Goal: Communication & Community: Participate in discussion

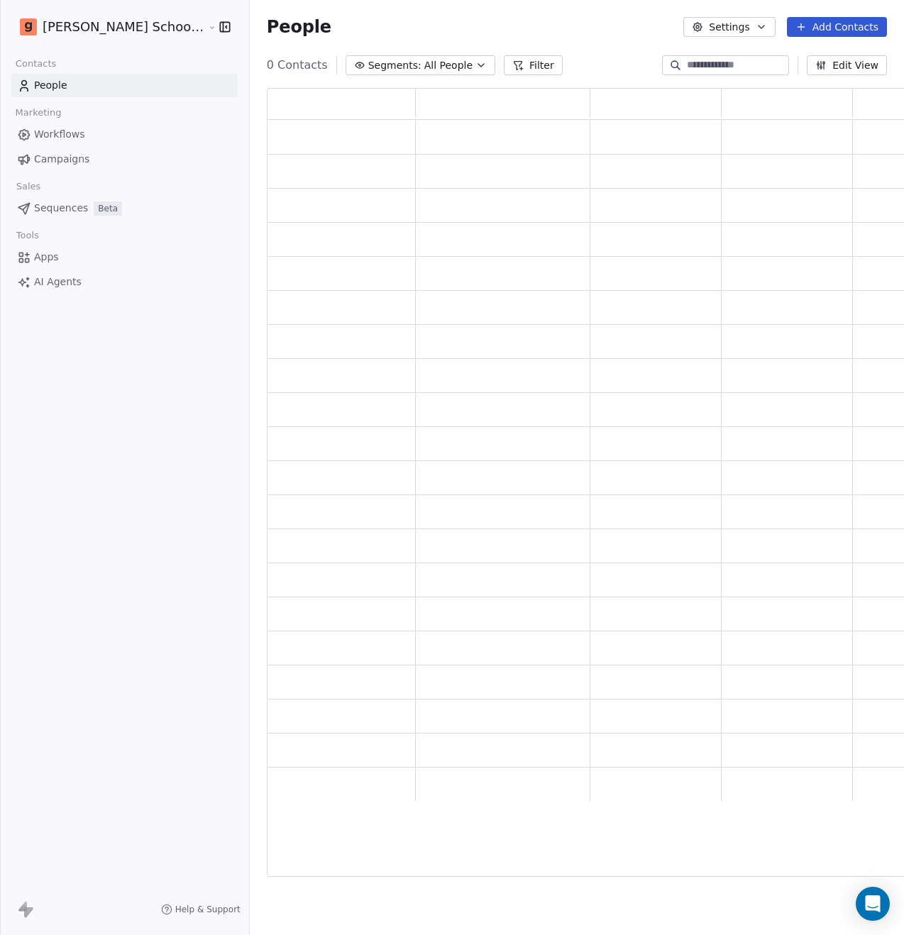
scroll to position [778, 656]
click at [875, 905] on icon "Open Intercom Messenger" at bounding box center [872, 904] width 16 height 18
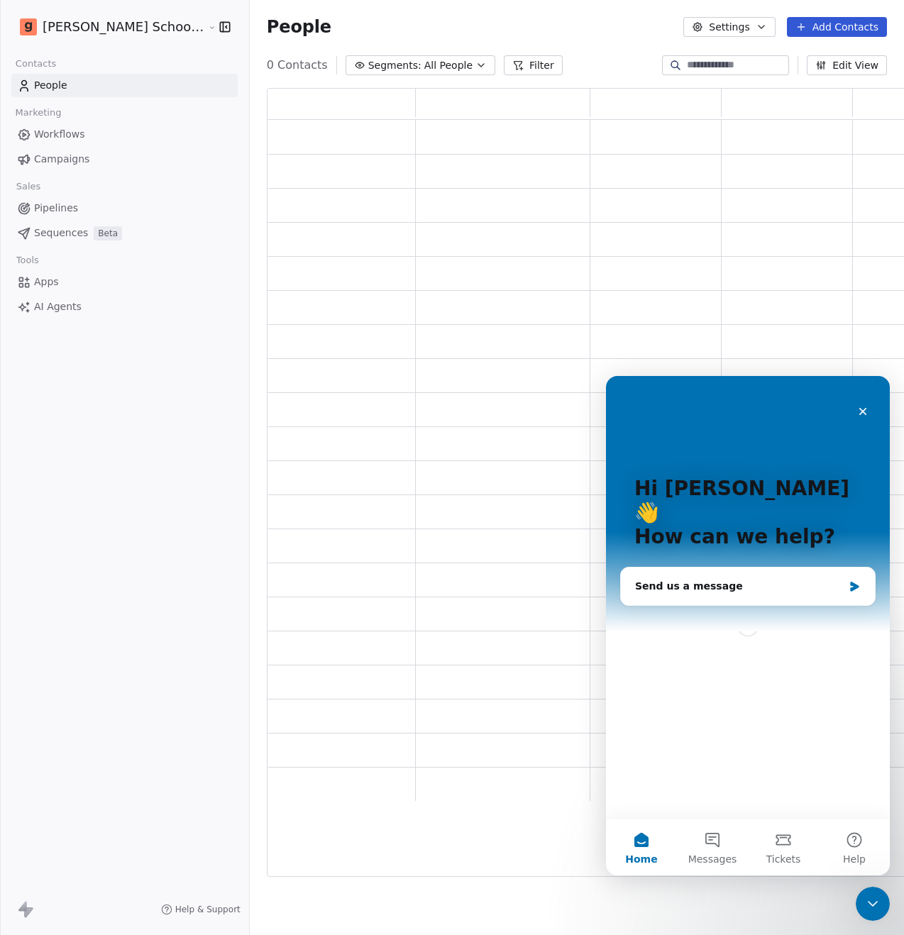
scroll to position [0, 0]
click at [730, 847] on button "Messages" at bounding box center [712, 847] width 71 height 57
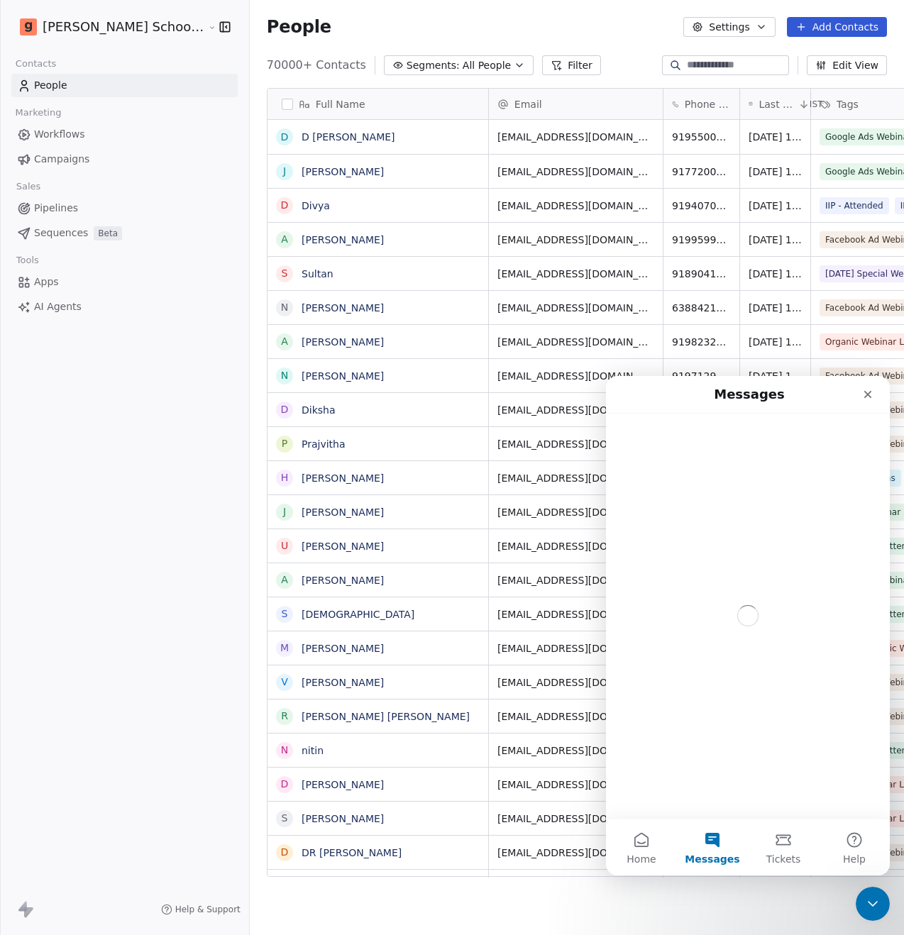
scroll to position [812, 690]
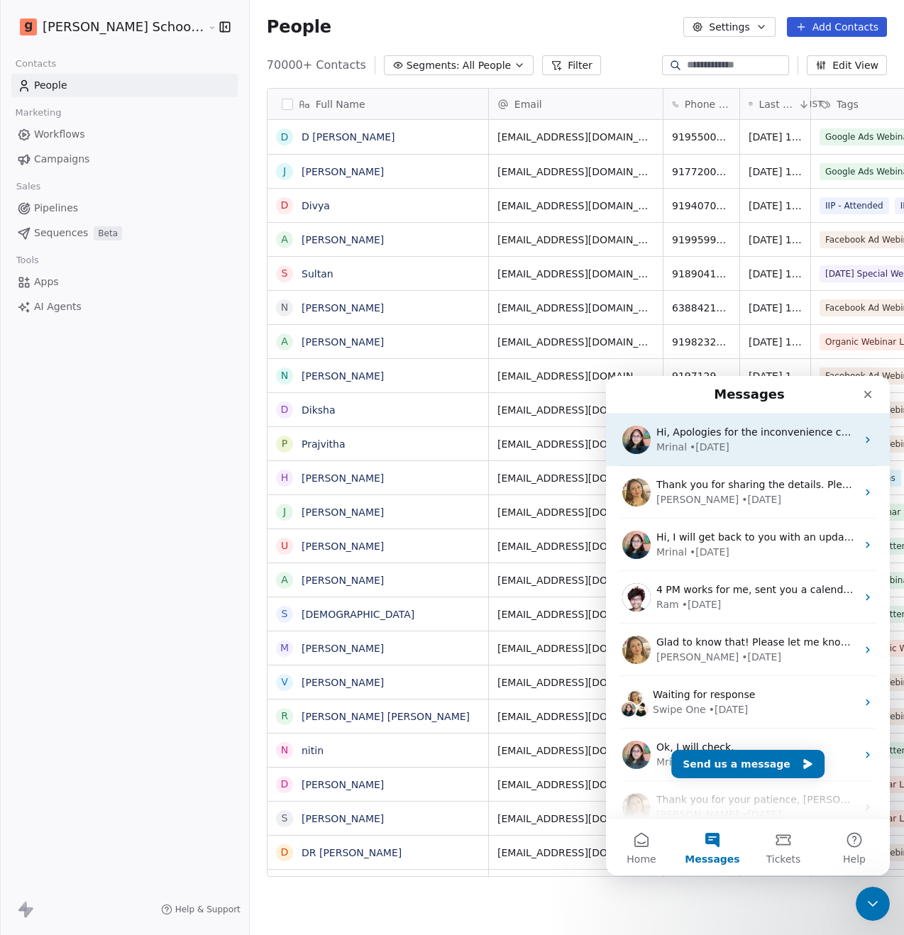
click at [723, 448] on div "• [DATE]" at bounding box center [710, 447] width 40 height 15
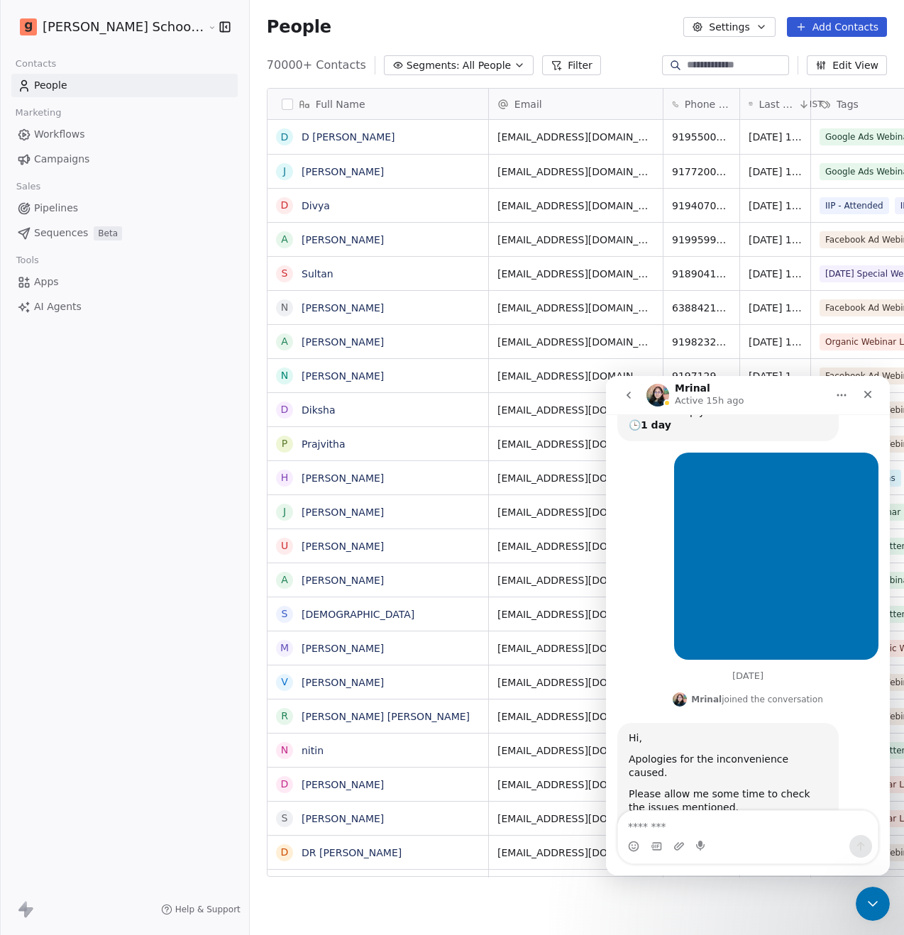
scroll to position [430, 0]
click at [735, 827] on textarea "Message…" at bounding box center [748, 823] width 260 height 24
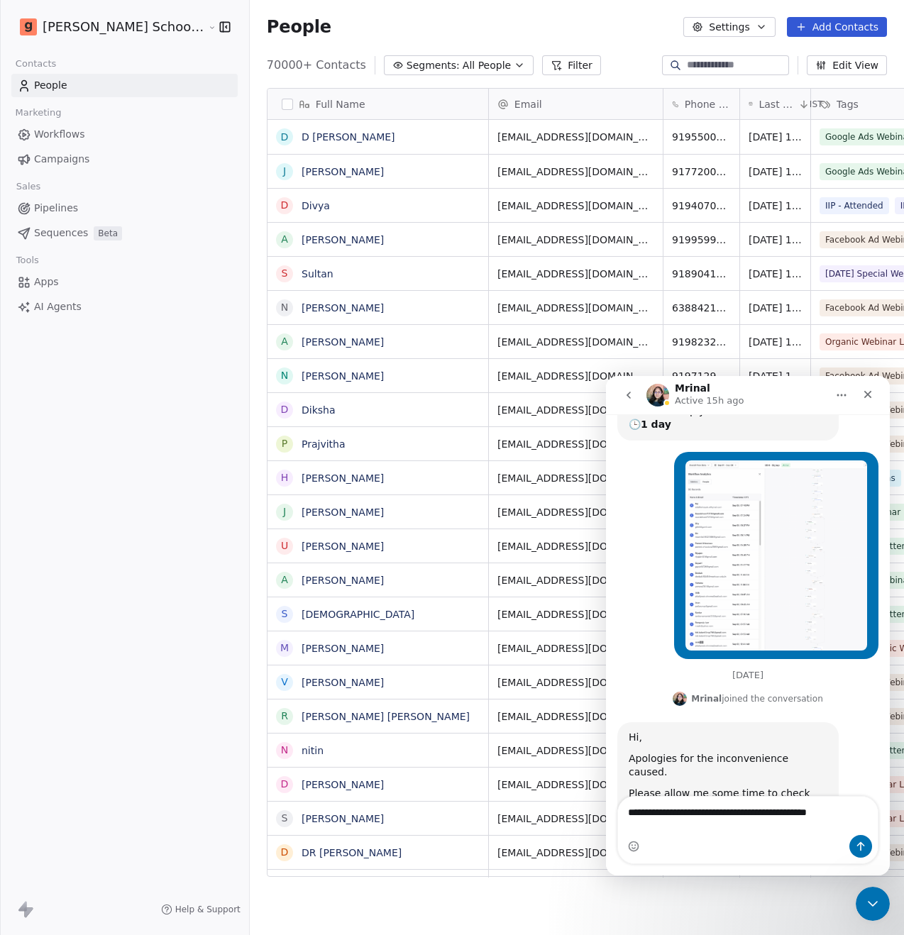
type textarea "**********"
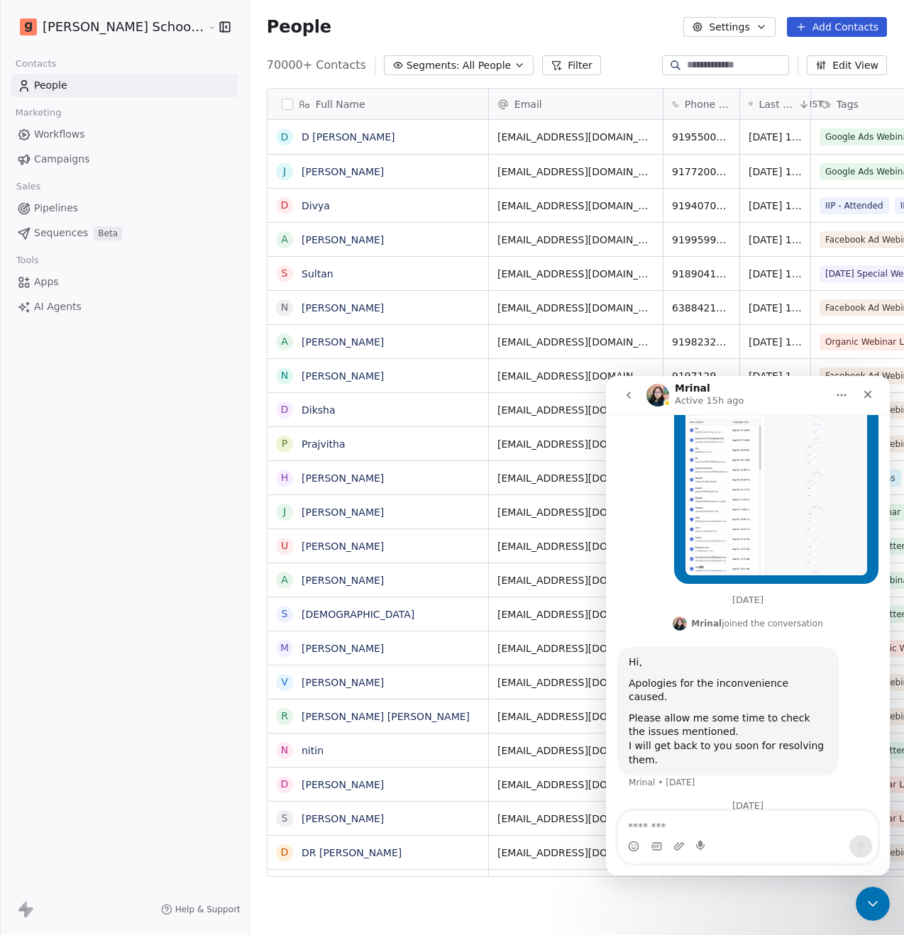
click at [622, 390] on button "go back" at bounding box center [628, 395] width 27 height 27
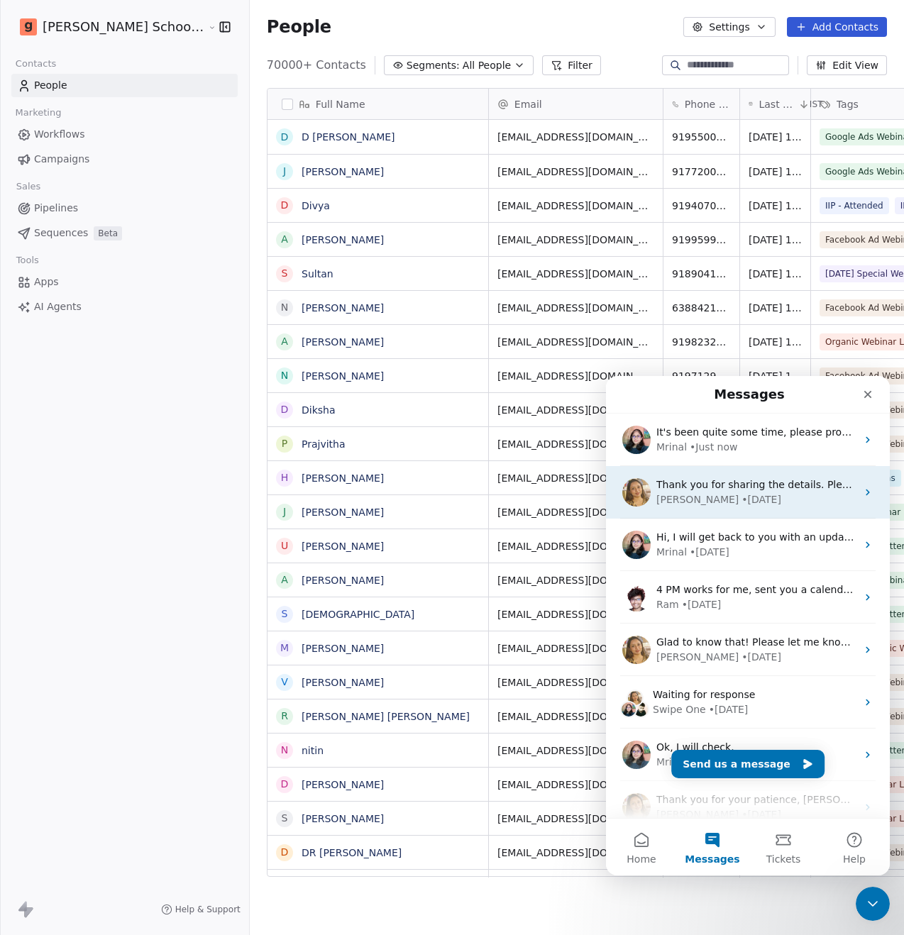
click at [745, 502] on div "[PERSON_NAME] • [DATE]" at bounding box center [756, 499] width 200 height 15
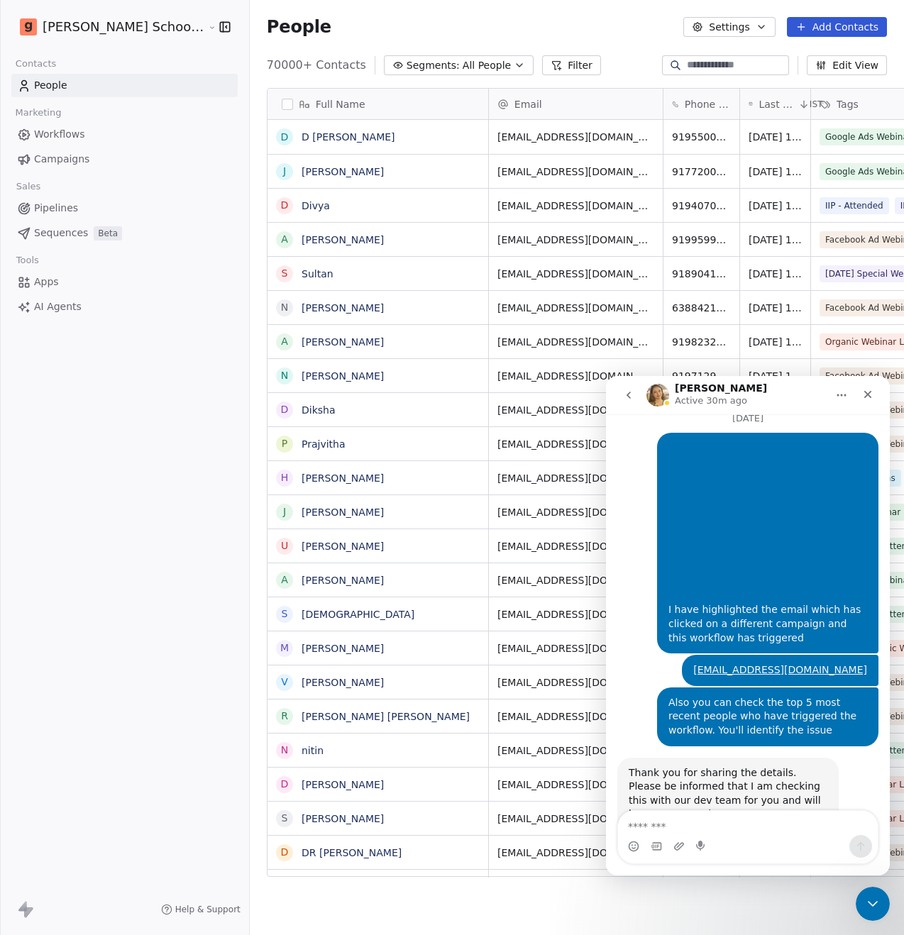
scroll to position [928, 0]
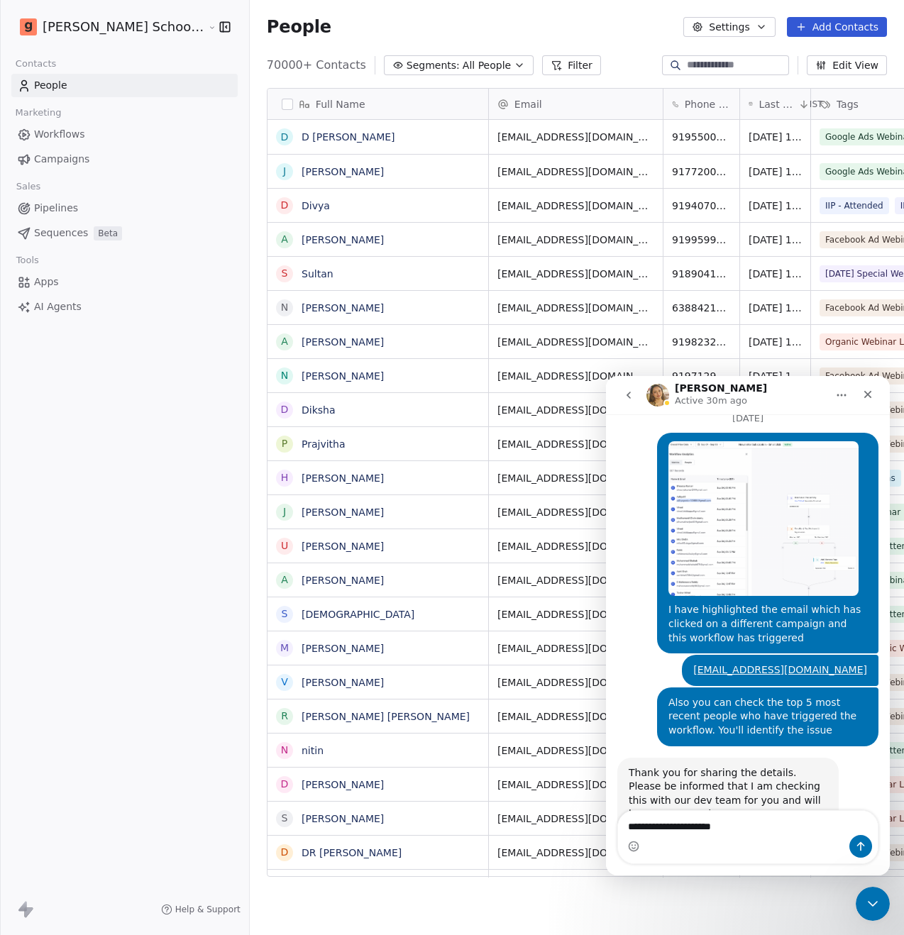
type textarea "**********"
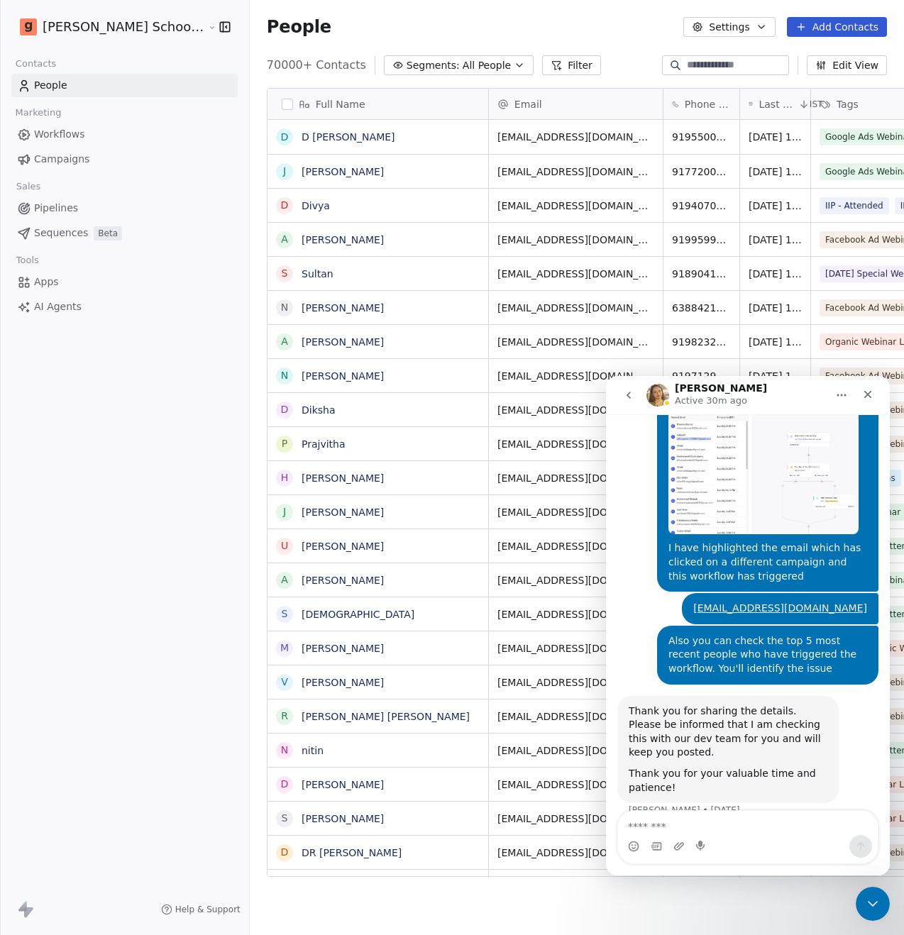
click at [632, 397] on icon "go back" at bounding box center [628, 395] width 11 height 11
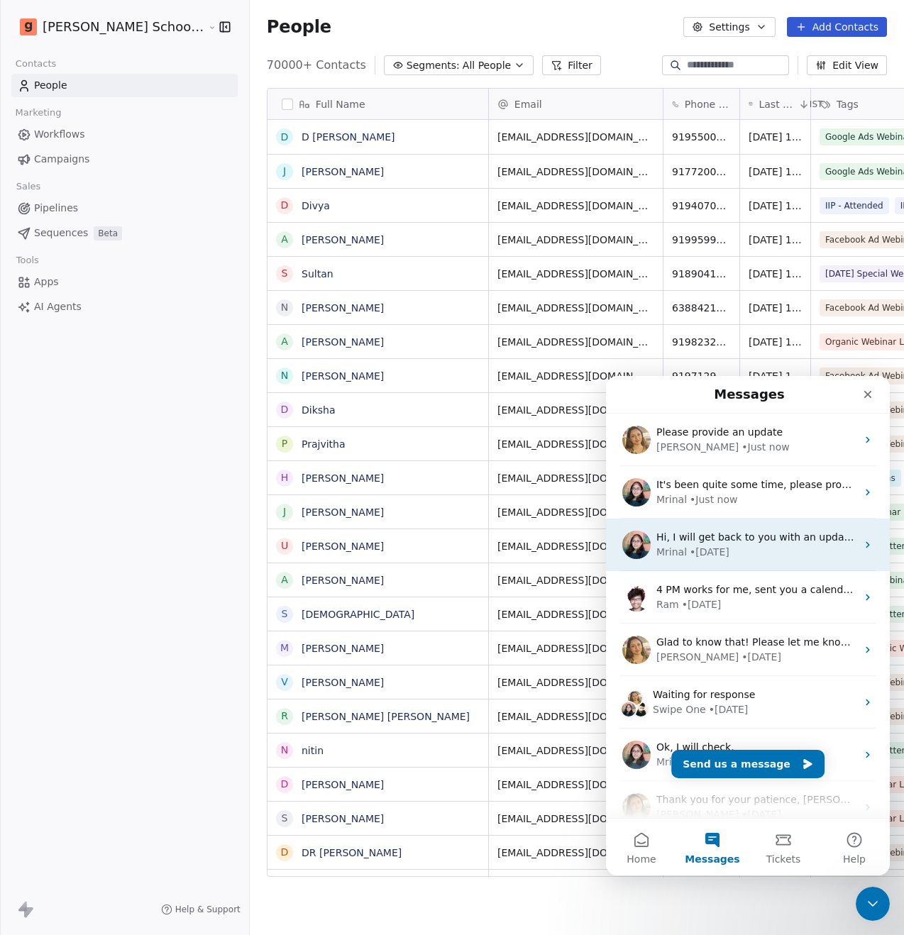
click at [734, 549] on div "[PERSON_NAME] • [DATE]" at bounding box center [756, 552] width 200 height 15
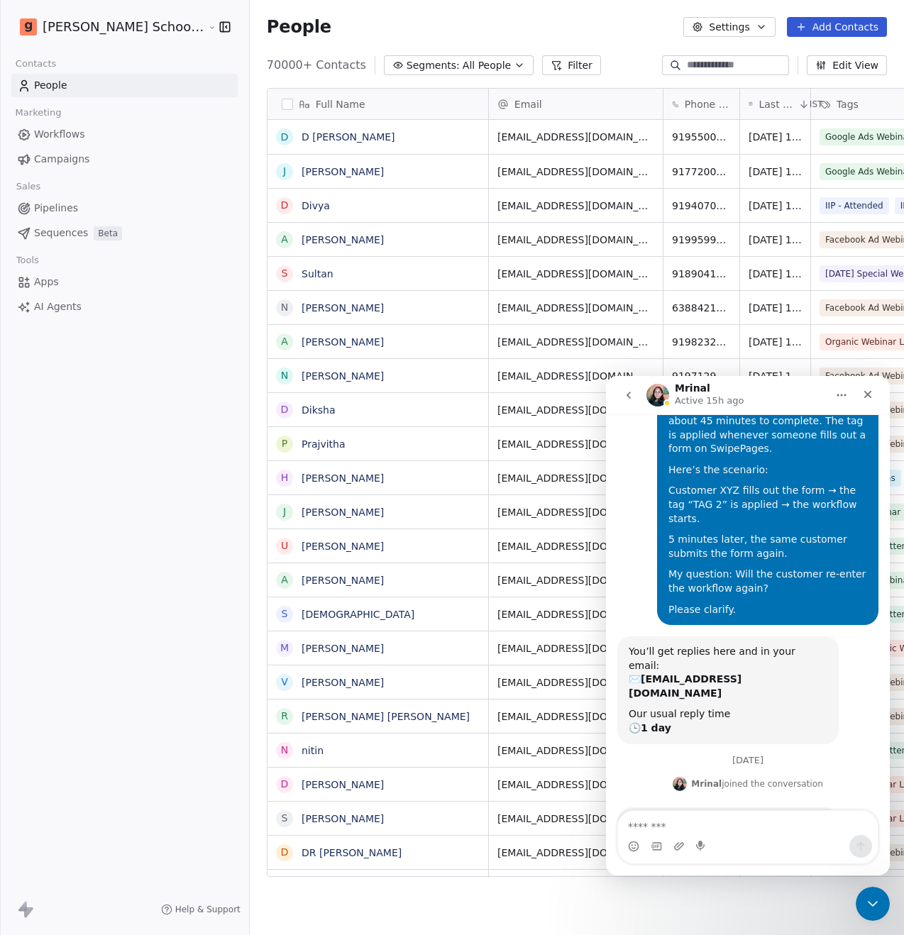
scroll to position [170, 0]
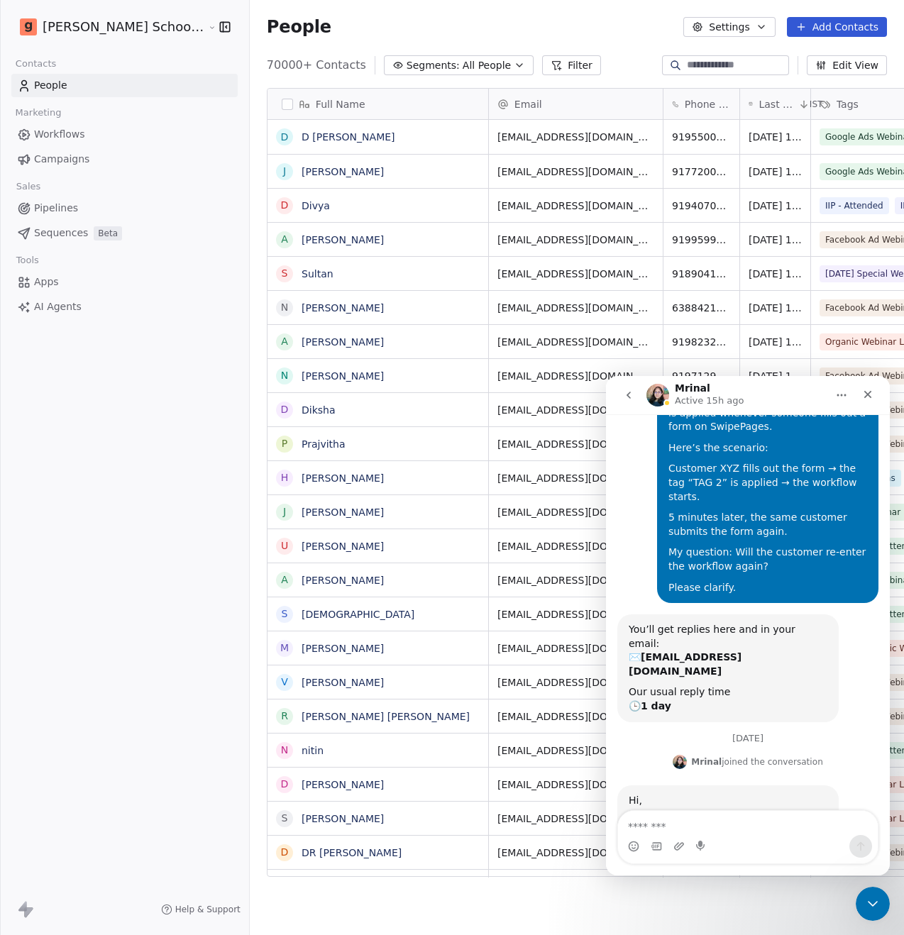
click at [710, 820] on textarea "Message…" at bounding box center [748, 823] width 260 height 24
type textarea "**********"
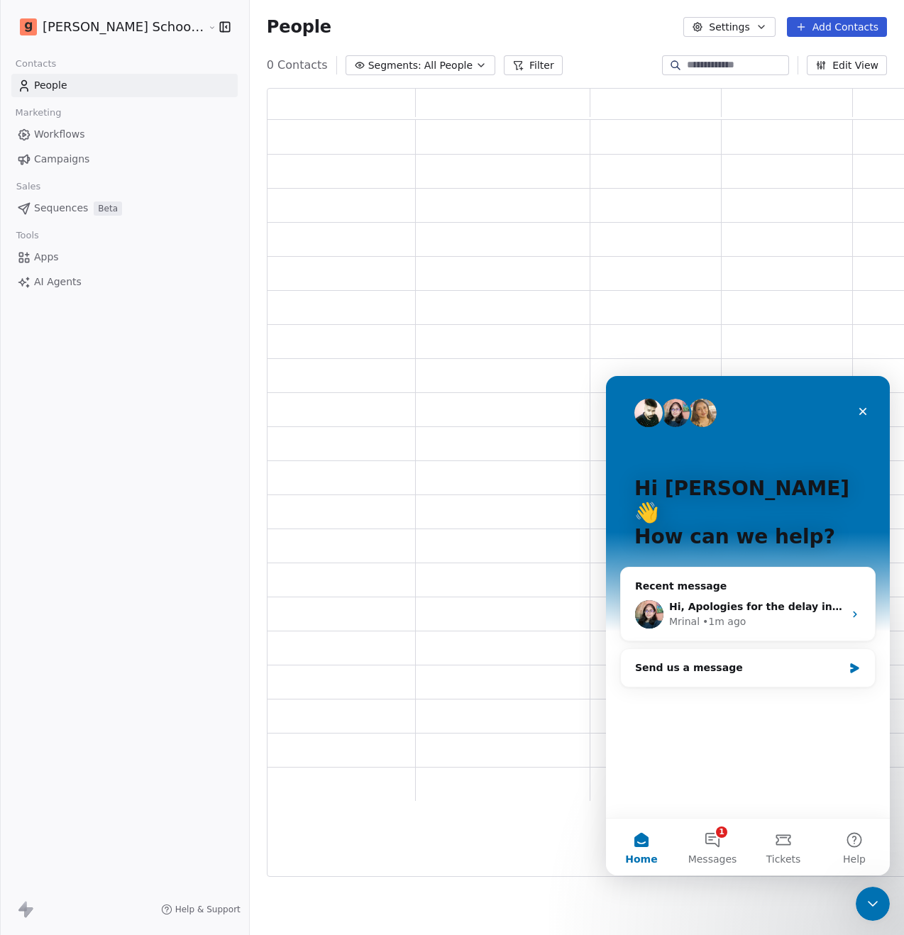
scroll to position [778, 656]
click at [869, 412] on div "Close" at bounding box center [863, 412] width 26 height 26
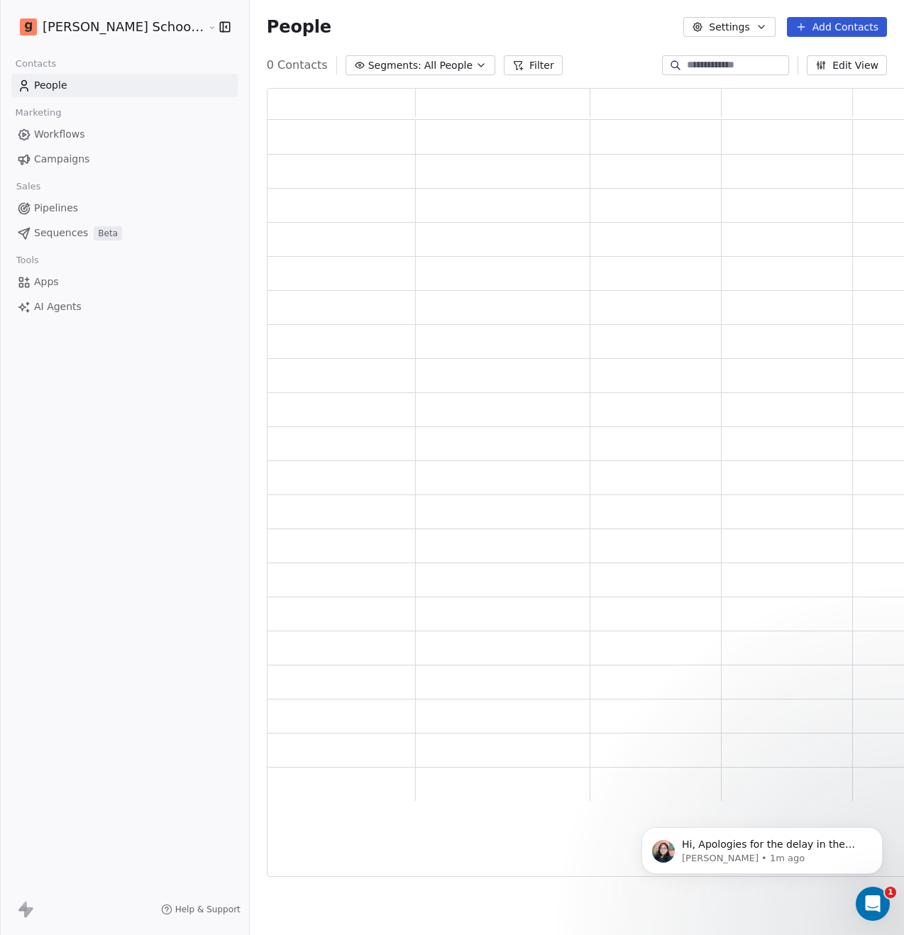
scroll to position [0, 0]
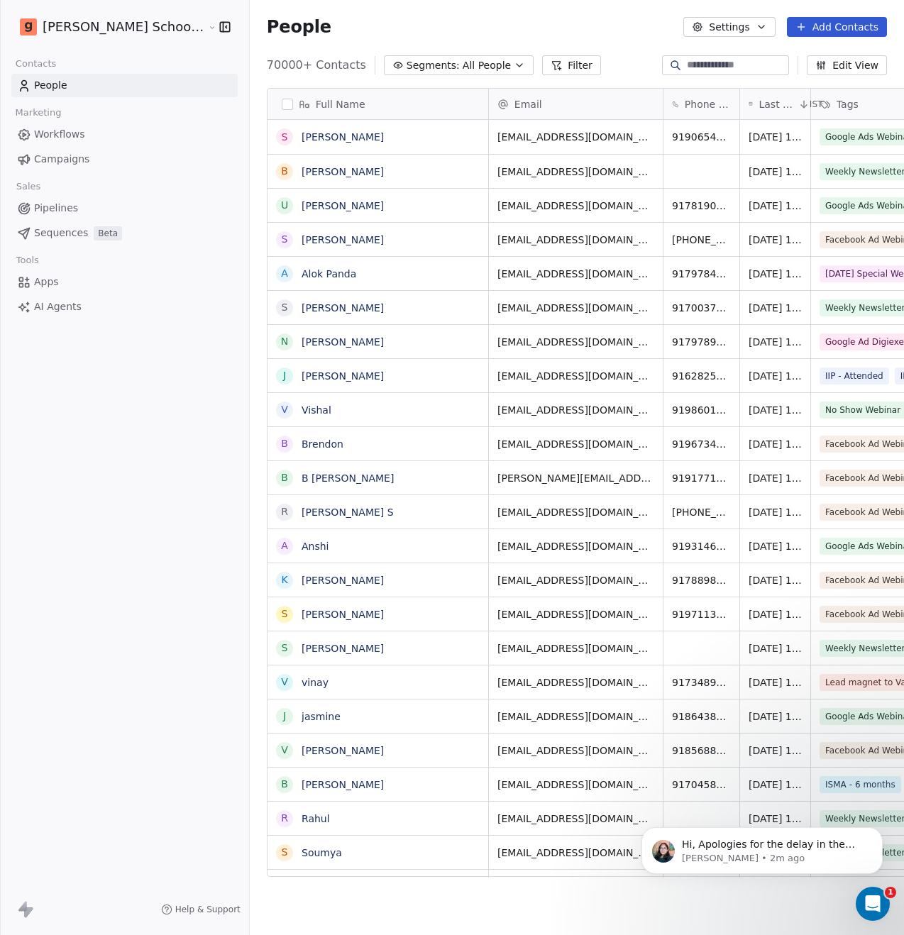
scroll to position [812, 690]
